Goal: Navigation & Orientation: Find specific page/section

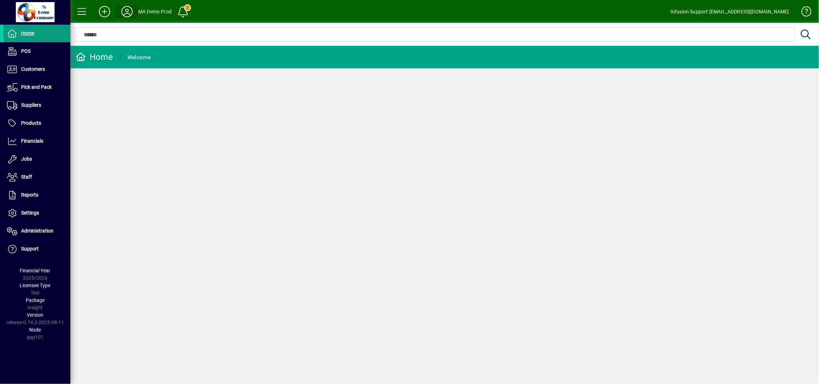
click at [127, 11] on icon at bounding box center [127, 11] width 14 height 11
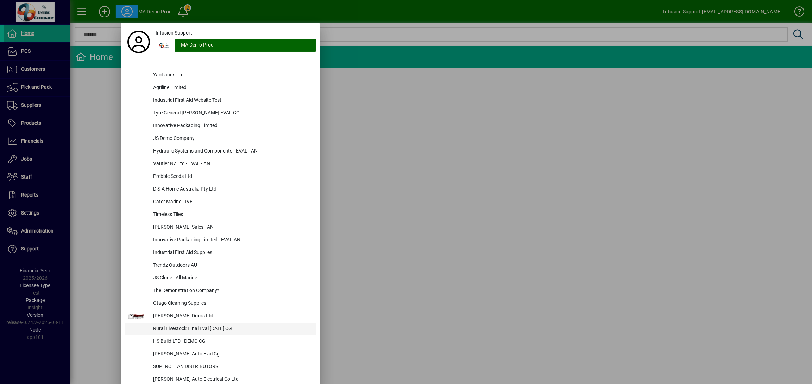
click at [222, 325] on div "Rural Livestock FInal Eval [DATE] CG" at bounding box center [231, 328] width 169 height 13
